Goal: Task Accomplishment & Management: Complete application form

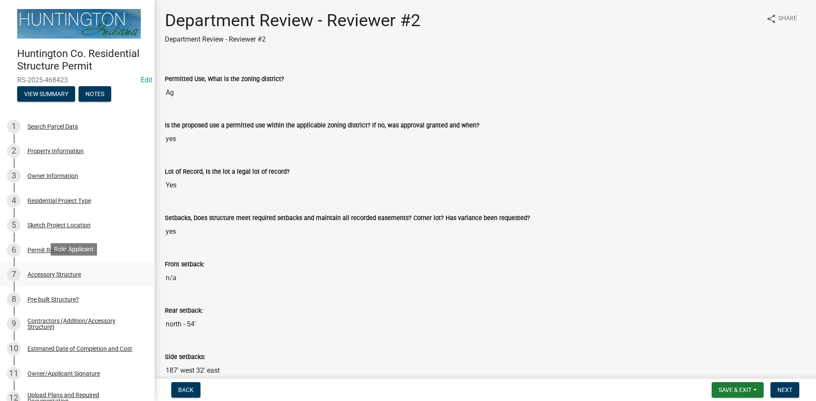
click at [70, 274] on div "Accessory Structure" at bounding box center [54, 275] width 54 height 6
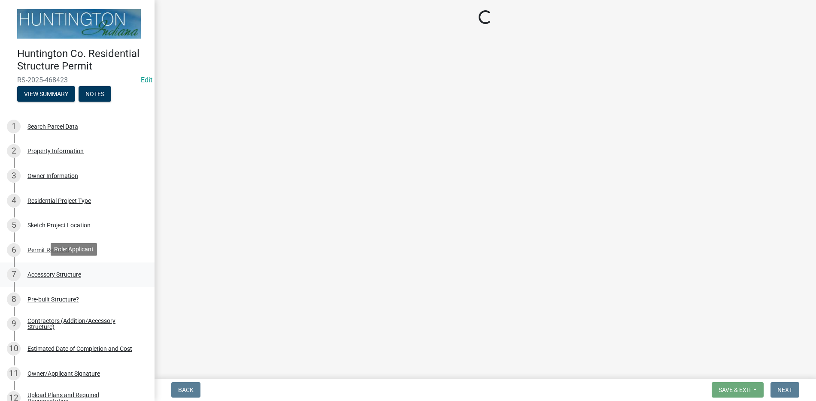
select select "3652cabe-72e3-4c90-aa36-dd6c553eaee4"
select select "fcf8c446-465d-4fb9-a5c4-32d7236444b9"
select select "b13dc926-991e-4e5f-bffc-d00822840ec1"
select select "e88b1875-137a-4a9f-a5b6-d9cbc438664c"
select select "e290cb59-fde3-4413-9642-22cae6324ace"
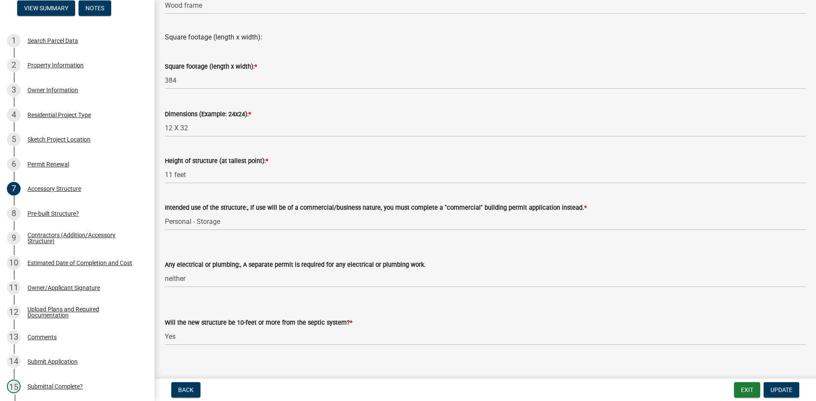
scroll to position [290, 0]
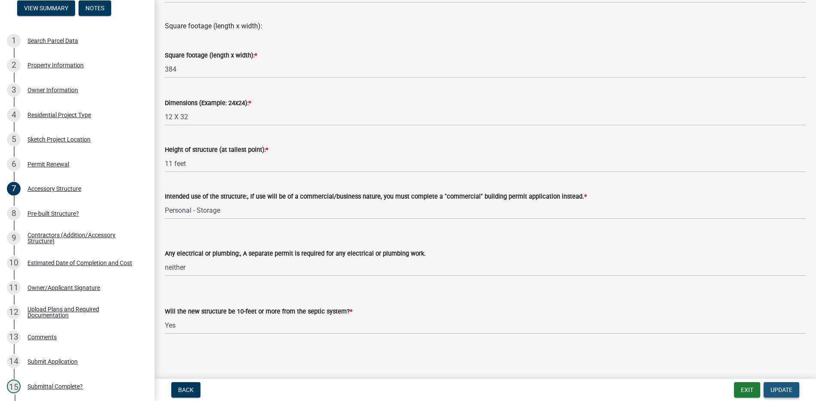
click at [785, 389] on span "Update" at bounding box center [781, 390] width 22 height 7
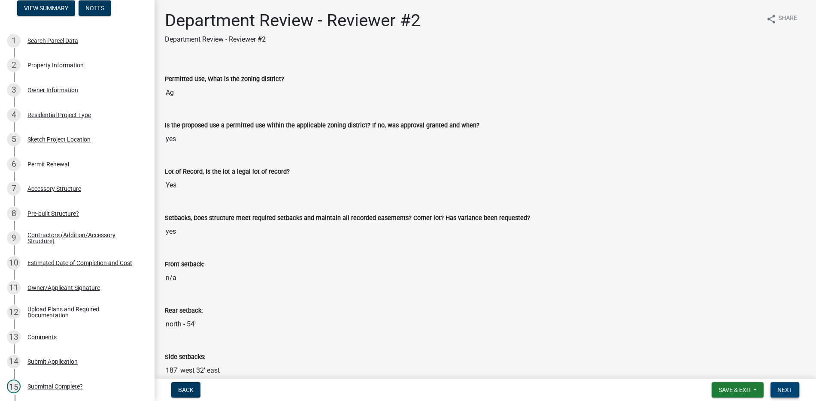
click at [790, 392] on span "Next" at bounding box center [784, 390] width 15 height 7
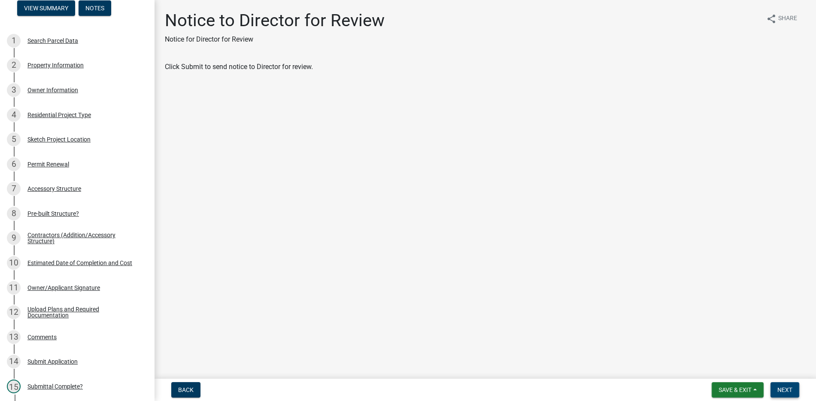
click at [784, 390] on span "Next" at bounding box center [784, 390] width 15 height 7
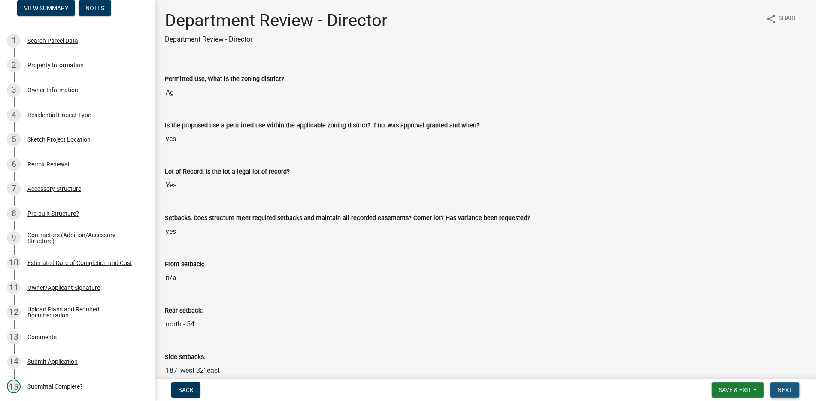
click at [785, 389] on span "Next" at bounding box center [784, 390] width 15 height 7
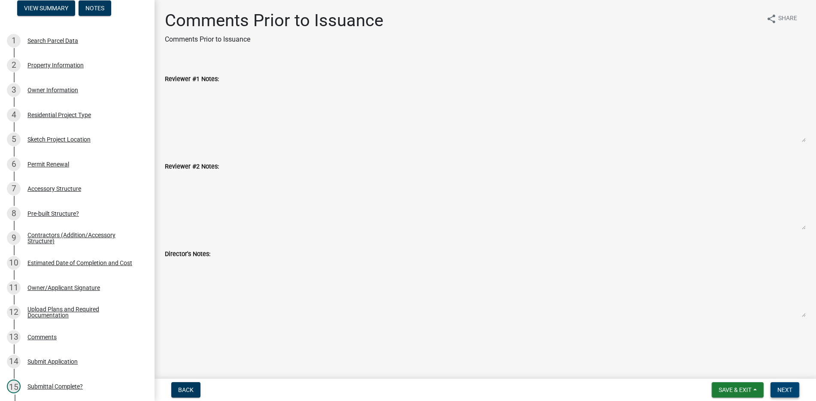
click at [783, 387] on span "Next" at bounding box center [784, 390] width 15 height 7
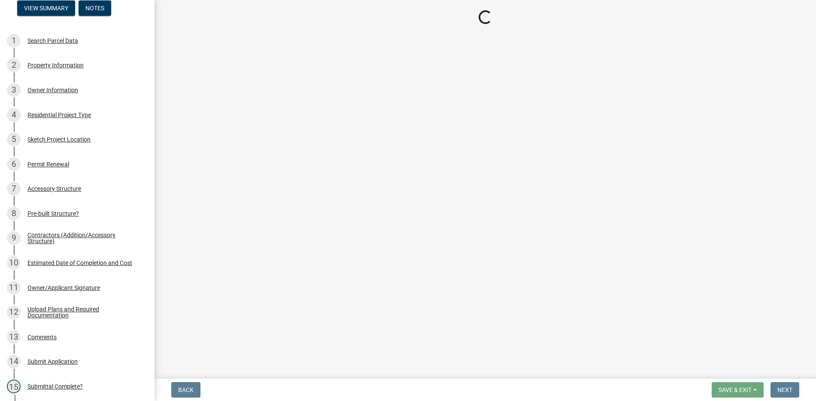
select select "3: 3"
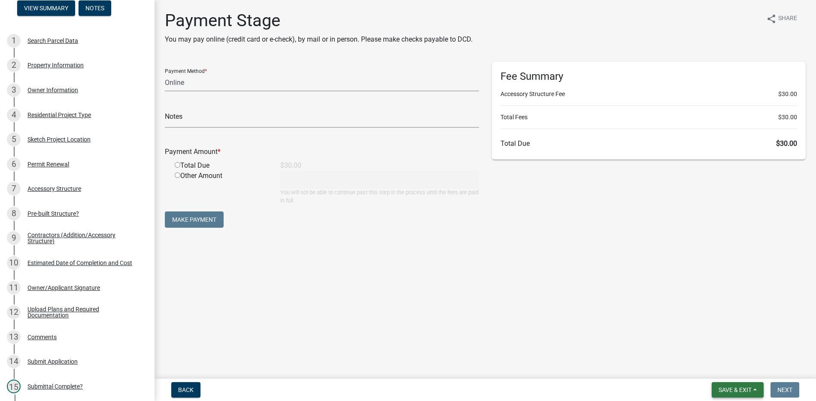
click at [732, 389] on span "Save & Exit" at bounding box center [734, 390] width 33 height 7
click at [725, 370] on button "Save & Exit" at bounding box center [729, 367] width 69 height 21
